Goal: Task Accomplishment & Management: Use online tool/utility

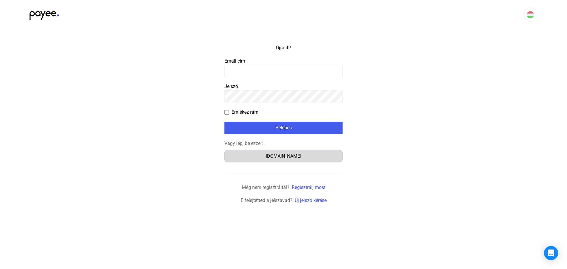
click at [295, 160] on button "[DOMAIN_NAME]" at bounding box center [284, 156] width 118 height 12
